Goal: Navigation & Orientation: Understand site structure

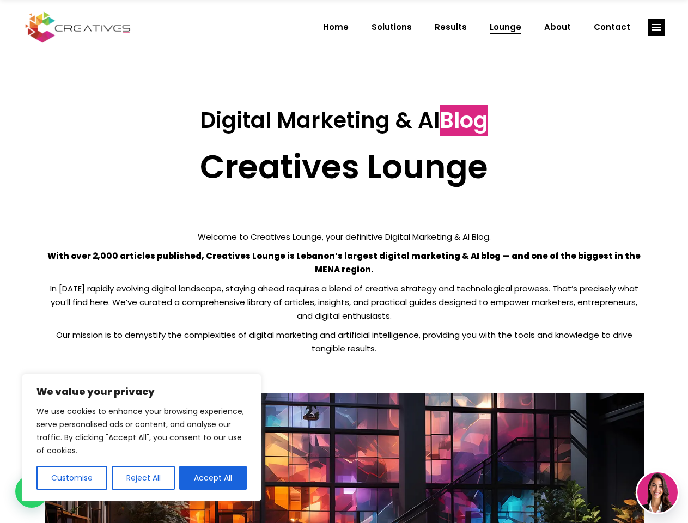
click at [344, 262] on p "With over 2,000 articles published, Creatives Lounge is Lebanon’s largest digit…" at bounding box center [345, 262] width 600 height 27
click at [71, 478] on button "Customise" at bounding box center [72, 478] width 71 height 24
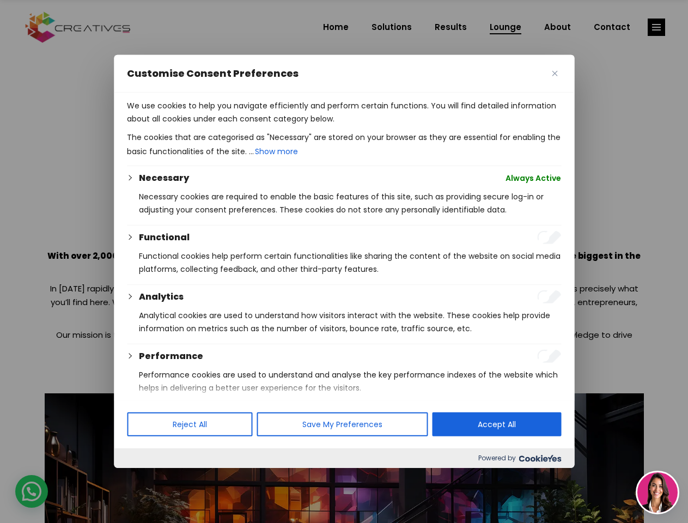
click at [143, 478] on div at bounding box center [344, 261] width 688 height 523
click at [213, 125] on p "We use cookies to help you navigate efficiently and perform certain functions. …" at bounding box center [344, 112] width 434 height 26
click at [657, 27] on div at bounding box center [344, 261] width 688 height 523
click at [658, 493] on img at bounding box center [658, 493] width 40 height 40
